Goal: Task Accomplishment & Management: Use online tool/utility

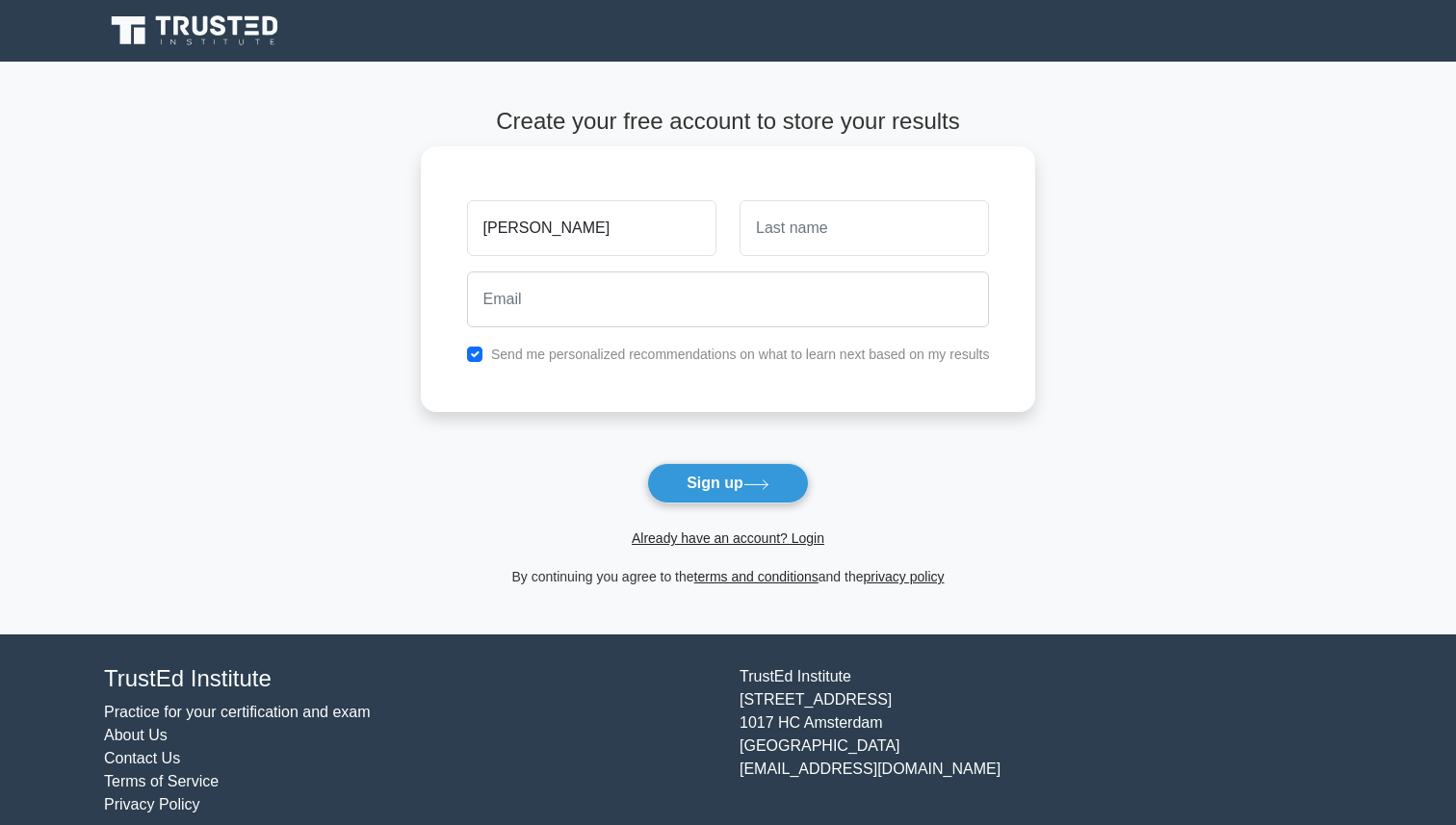
type input "[PERSON_NAME]"
click at [820, 224] on input "text" at bounding box center [864, 228] width 250 height 56
type input "[PERSON_NAME]"
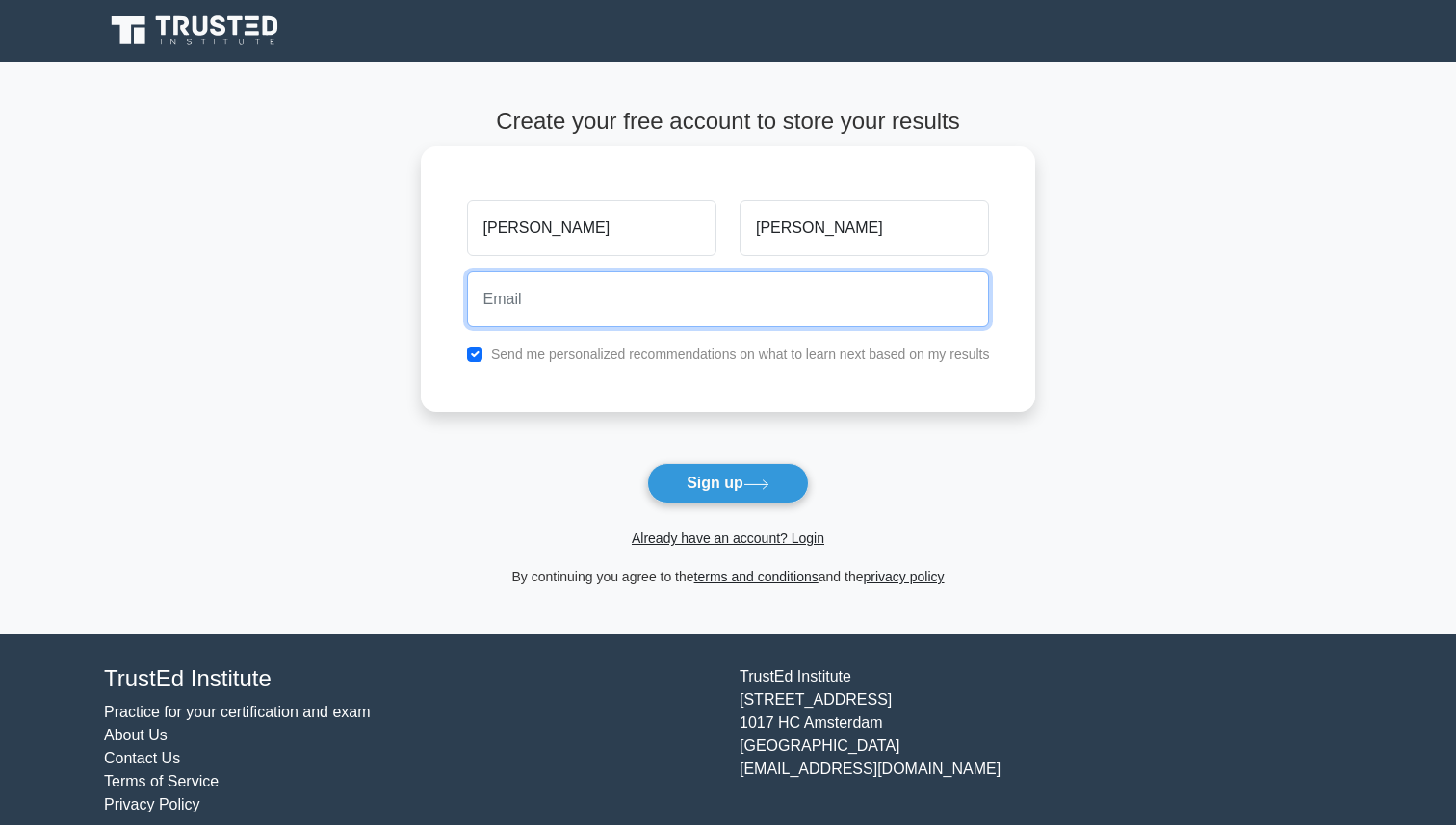
click at [691, 303] on input "email" at bounding box center [728, 298] width 523 height 56
type input "[PERSON_NAME][EMAIL_ADDRESS][DOMAIN_NAME]"
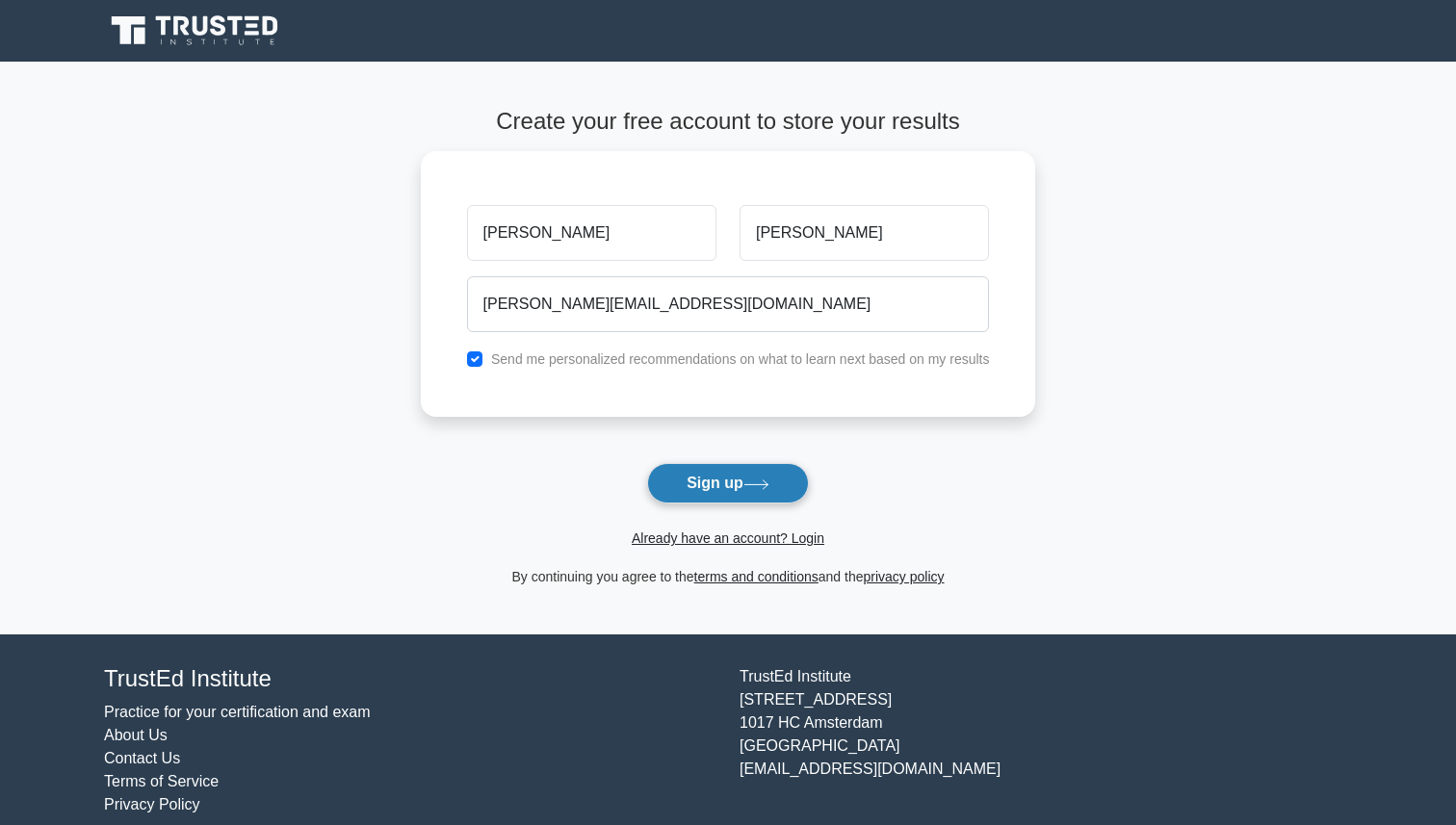
click at [730, 474] on button "Sign up" at bounding box center [728, 482] width 162 height 40
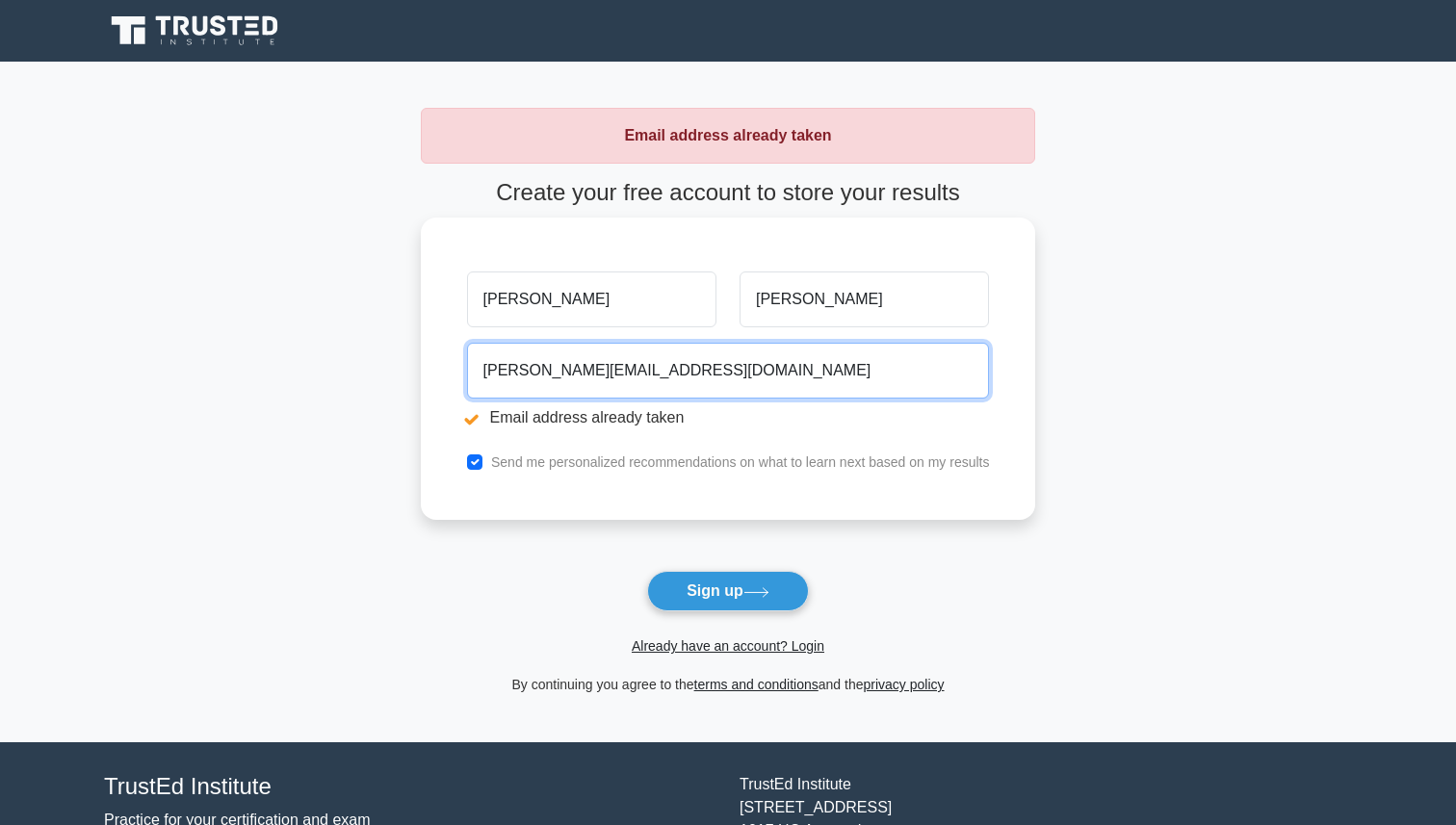
click at [650, 374] on input "[PERSON_NAME][EMAIL_ADDRESS][DOMAIN_NAME]" at bounding box center [728, 370] width 523 height 56
type input "[EMAIL_ADDRESS][DOMAIN_NAME]"
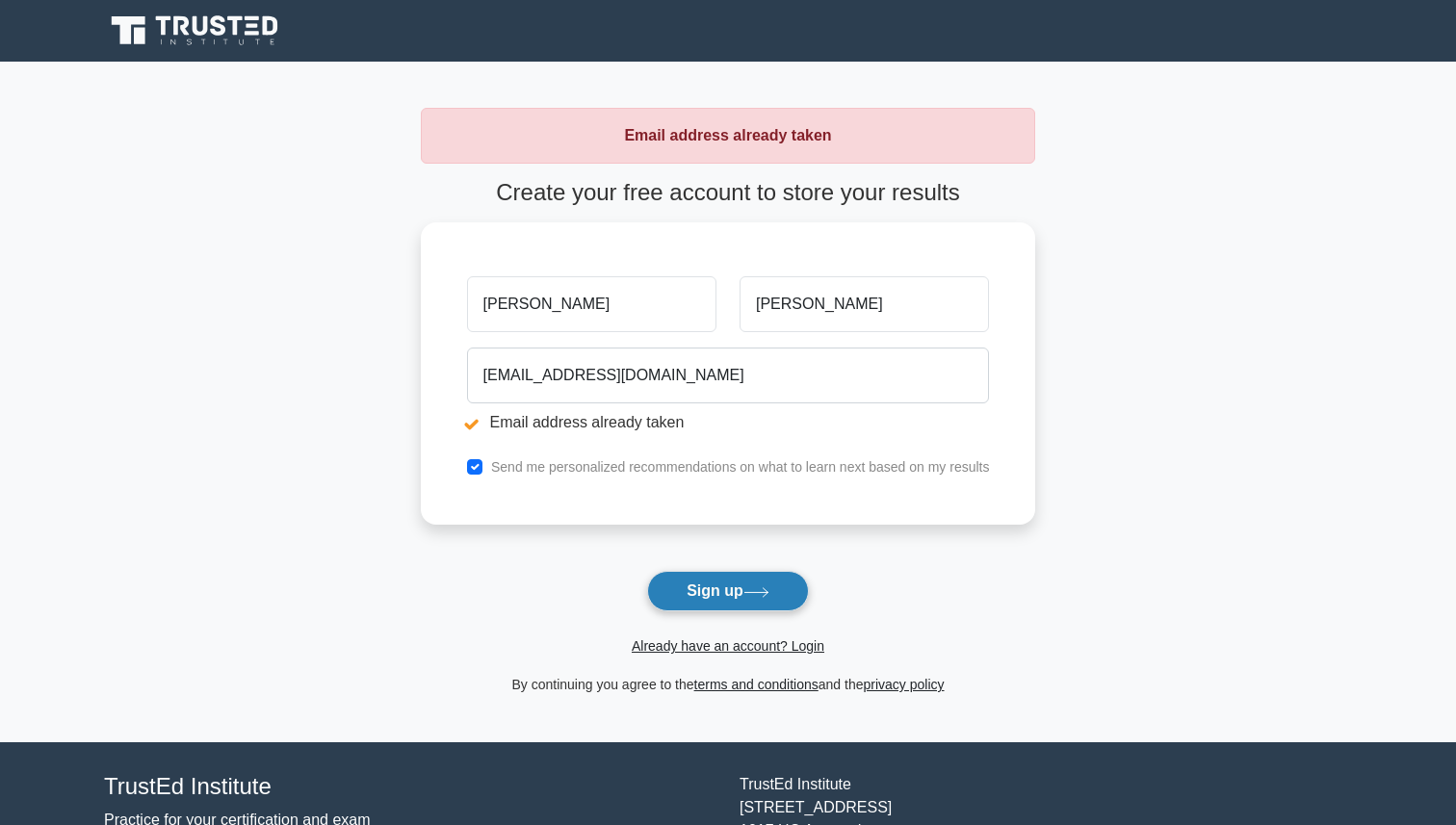
click at [728, 591] on button "Sign up" at bounding box center [728, 590] width 162 height 40
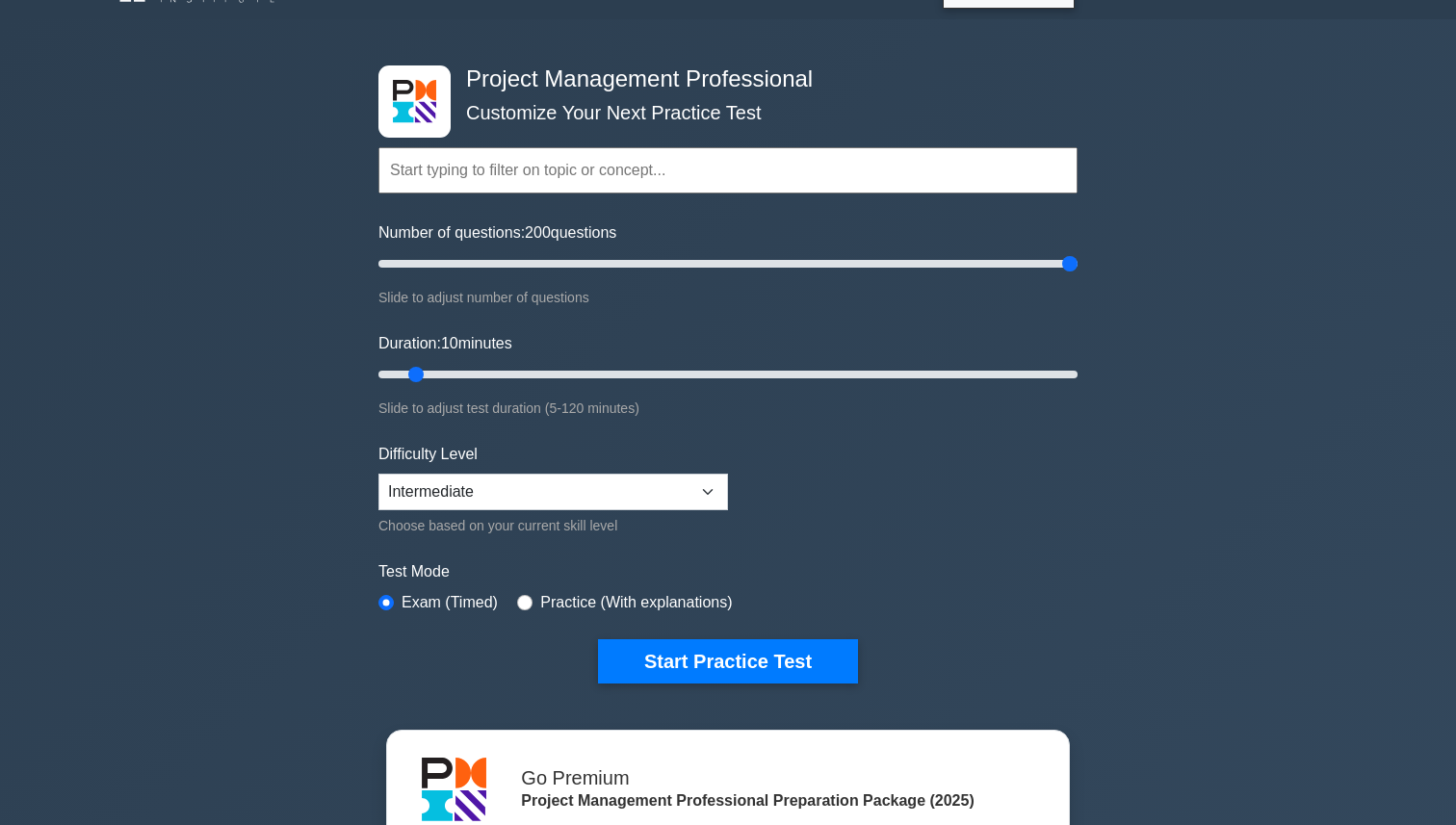
drag, startPoint x: 415, startPoint y: 262, endPoint x: 1100, endPoint y: 311, distance: 686.8
type input "200"
click at [1078, 275] on input "Number of questions: 200 questions" at bounding box center [728, 264] width 699 height 23
drag, startPoint x: 418, startPoint y: 382, endPoint x: 1125, endPoint y: 399, distance: 707.2
type input "120"
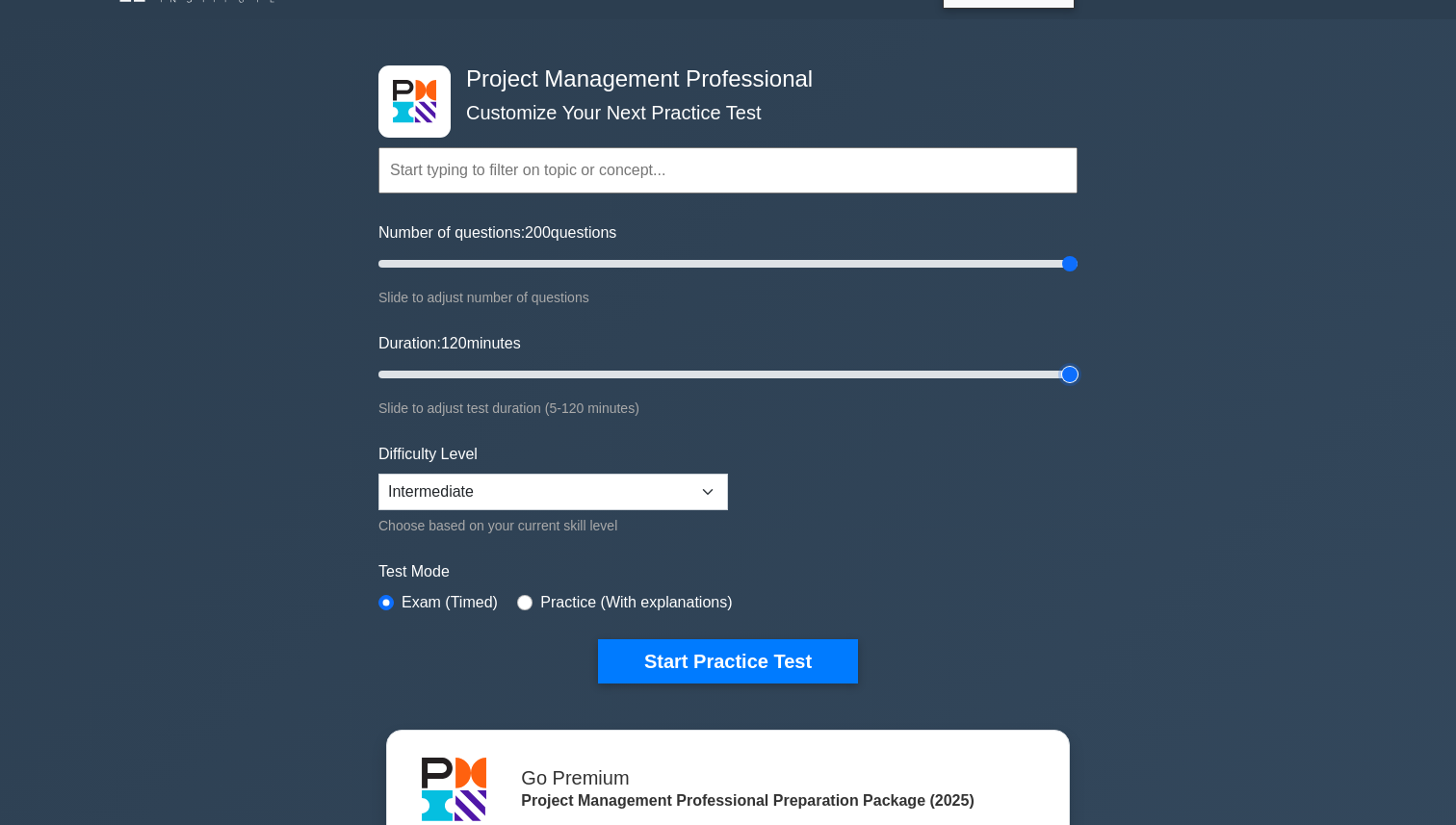
click at [1078, 386] on input "Duration: 120 minutes" at bounding box center [728, 375] width 699 height 23
click at [623, 489] on select "Beginner Intermediate Expert" at bounding box center [553, 491] width 350 height 36
select select "expert"
click at [379, 474] on select "Beginner Intermediate Expert" at bounding box center [553, 491] width 350 height 36
click at [817, 456] on form "Topics Scope Management Time Management Cost Management Quality Management Risk…" at bounding box center [728, 386] width 699 height 595
